Goal: Transaction & Acquisition: Purchase product/service

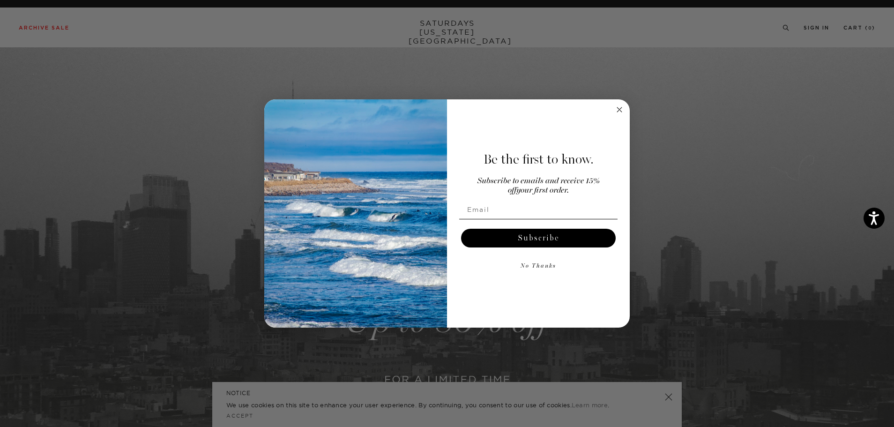
click at [614, 112] on icon "Close dialog" at bounding box center [619, 109] width 11 height 11
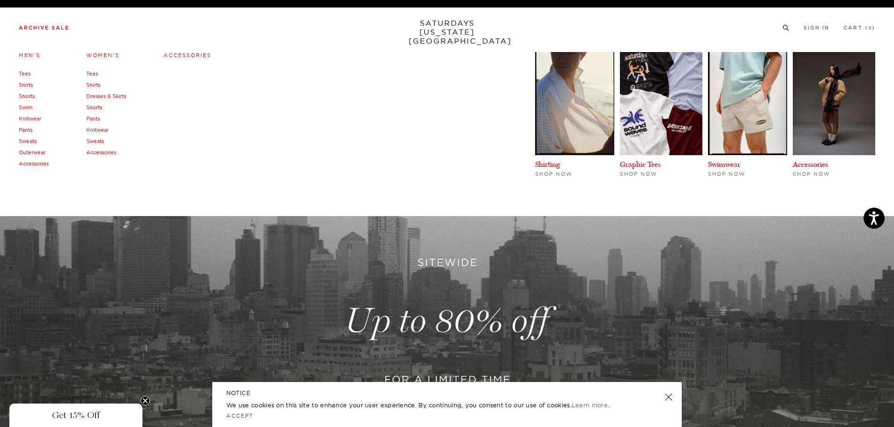
click at [48, 29] on link "Archive Sale" at bounding box center [44, 27] width 51 height 5
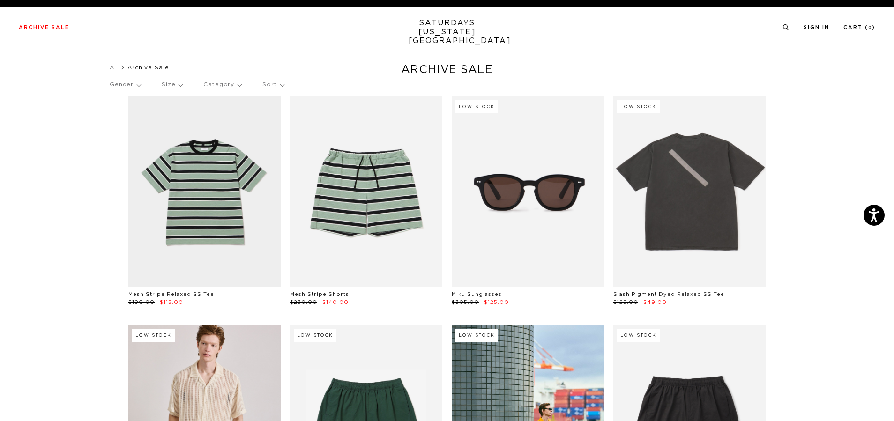
click at [118, 84] on p "Gender" at bounding box center [125, 85] width 31 height 22
click at [119, 118] on p "Mens" at bounding box center [138, 117] width 56 height 12
click at [175, 106] on div "Mens Unisex Women's Womens" at bounding box center [137, 135] width 75 height 76
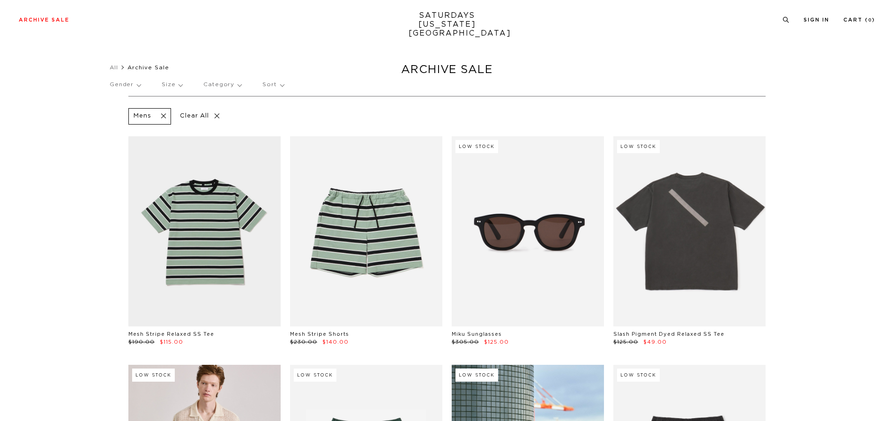
click at [179, 83] on p "Size" at bounding box center [172, 85] width 21 height 22
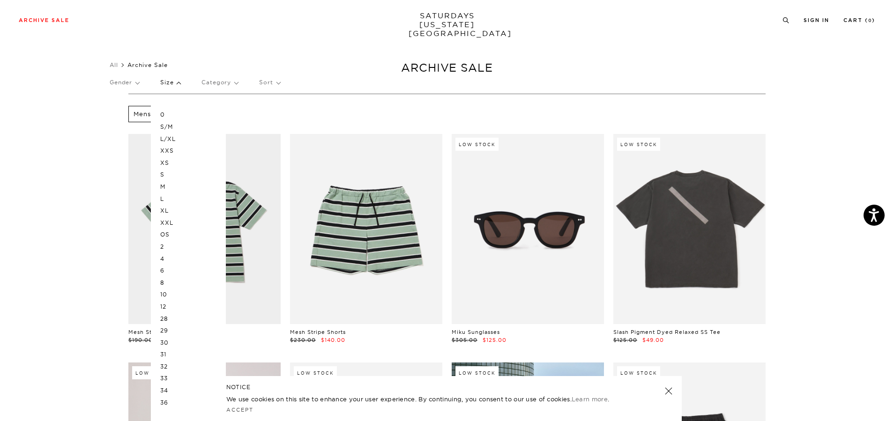
click at [221, 88] on p "Category" at bounding box center [219, 83] width 37 height 22
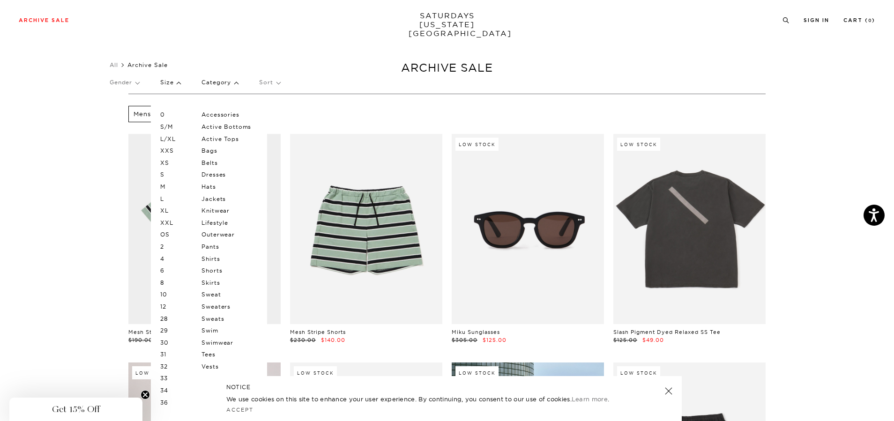
click at [310, 122] on div "Mens Clear All" at bounding box center [446, 113] width 637 height 21
click at [175, 77] on p "Size" at bounding box center [170, 83] width 20 height 22
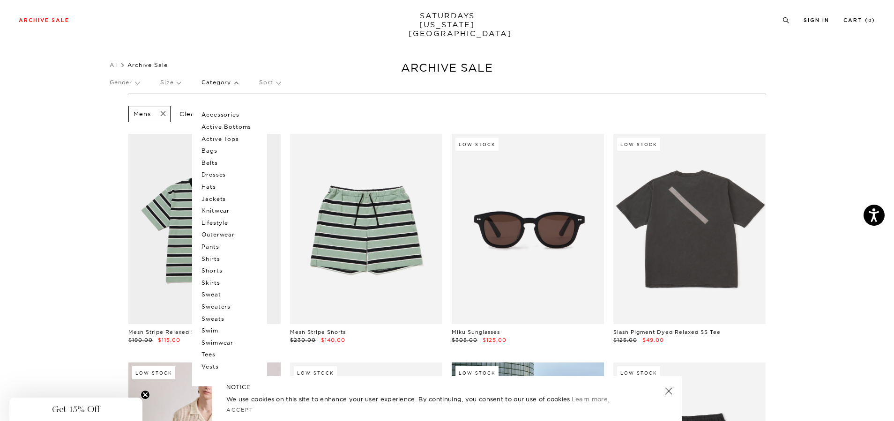
click at [219, 82] on p "Category" at bounding box center [219, 83] width 37 height 22
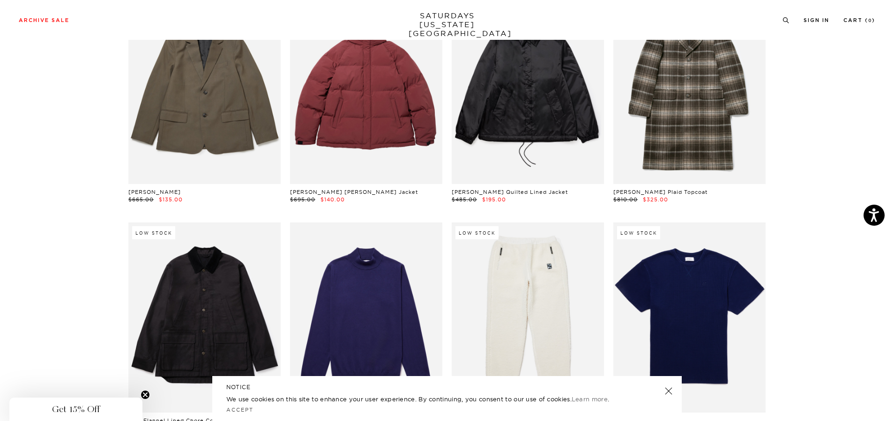
scroll to position [8414, 0]
